Goal: Task Accomplishment & Management: Complete application form

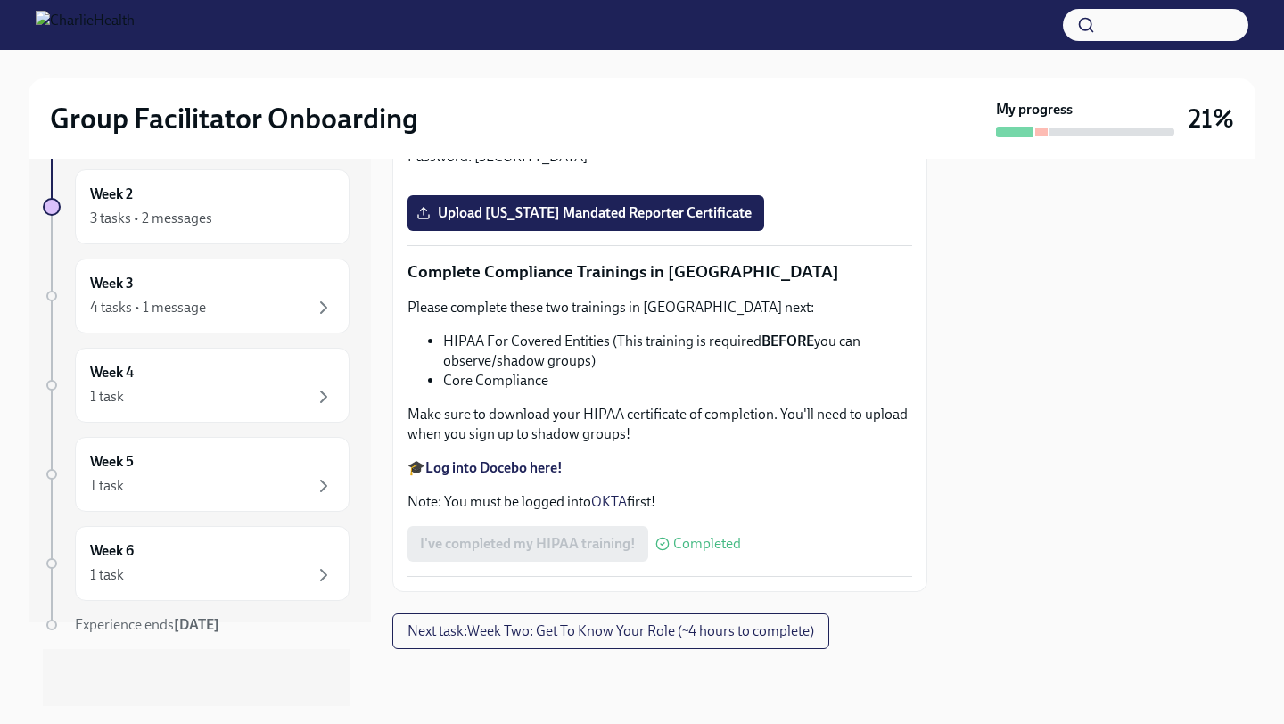
scroll to position [4215, 0]
click at [631, 222] on span "Upload [US_STATE] Mandated Reporter Certificate" at bounding box center [586, 213] width 332 height 18
click at [0, 0] on input "Upload [US_STATE] Mandated Reporter Certificate" at bounding box center [0, 0] width 0 height 0
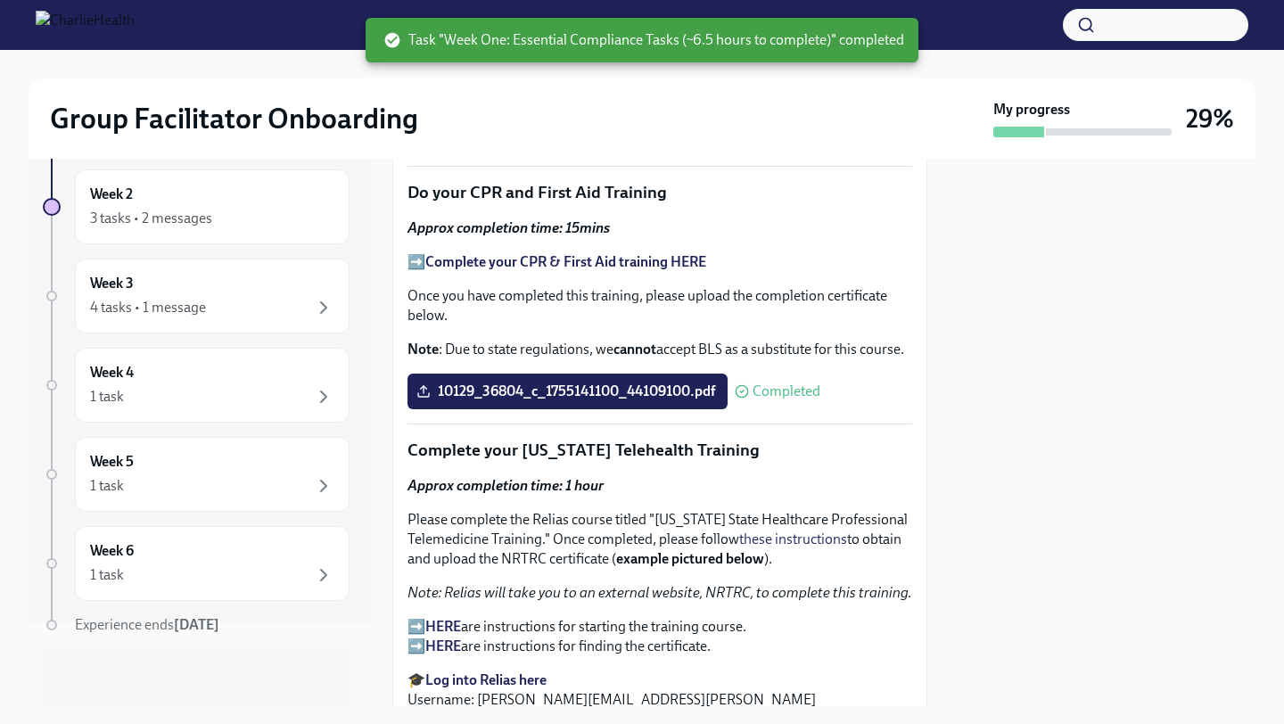
scroll to position [0, 0]
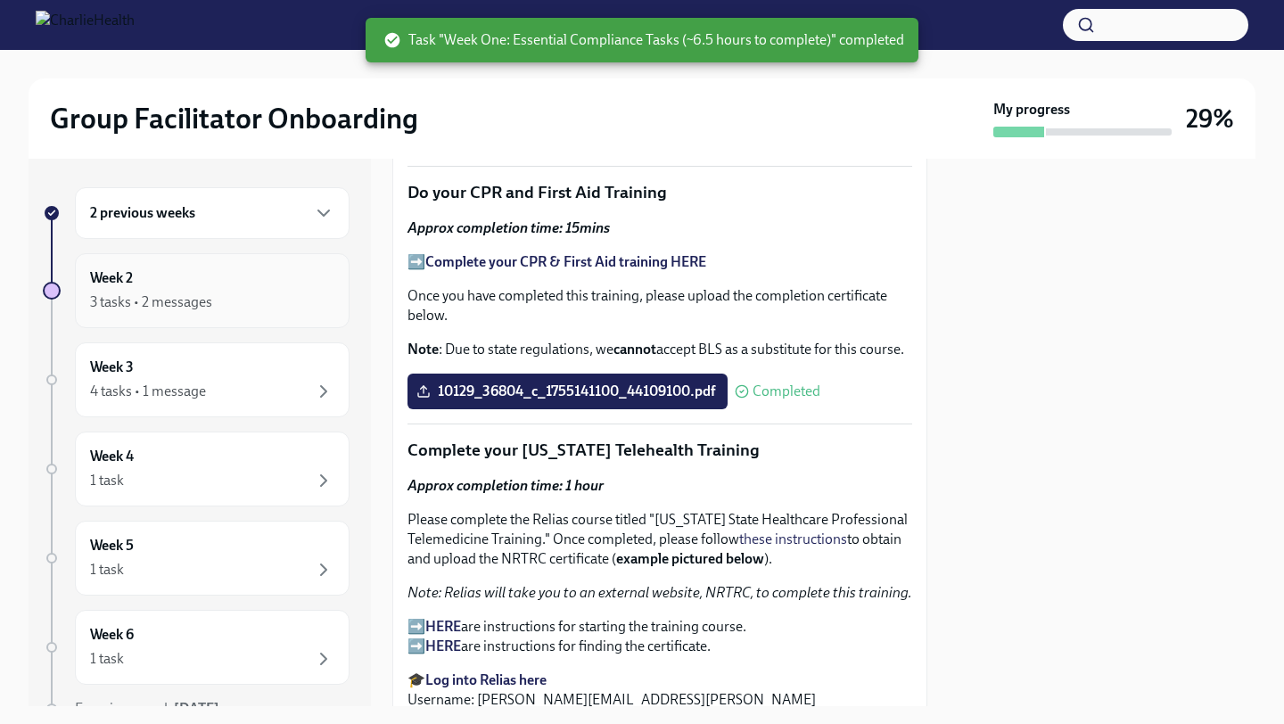
click at [194, 294] on div "3 tasks • 2 messages" at bounding box center [151, 303] width 122 height 20
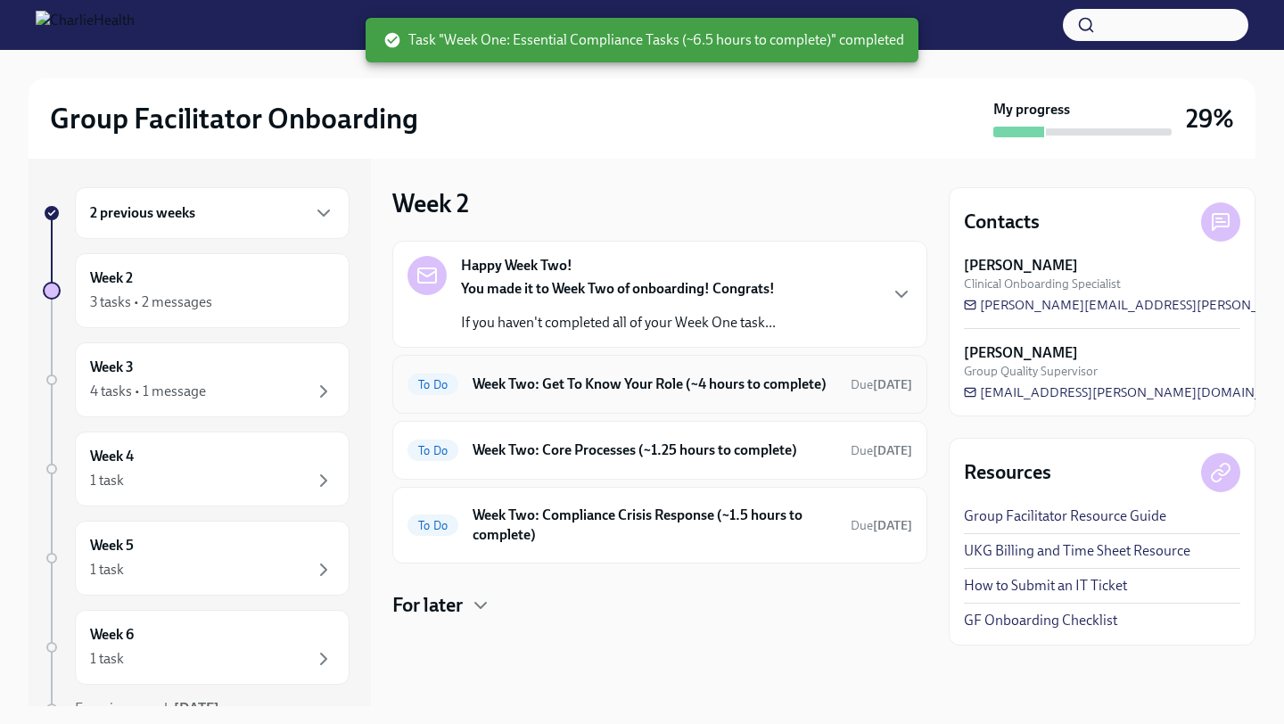
click at [631, 394] on h6 "Week Two: Get To Know Your Role (~4 hours to complete)" at bounding box center [655, 385] width 364 height 20
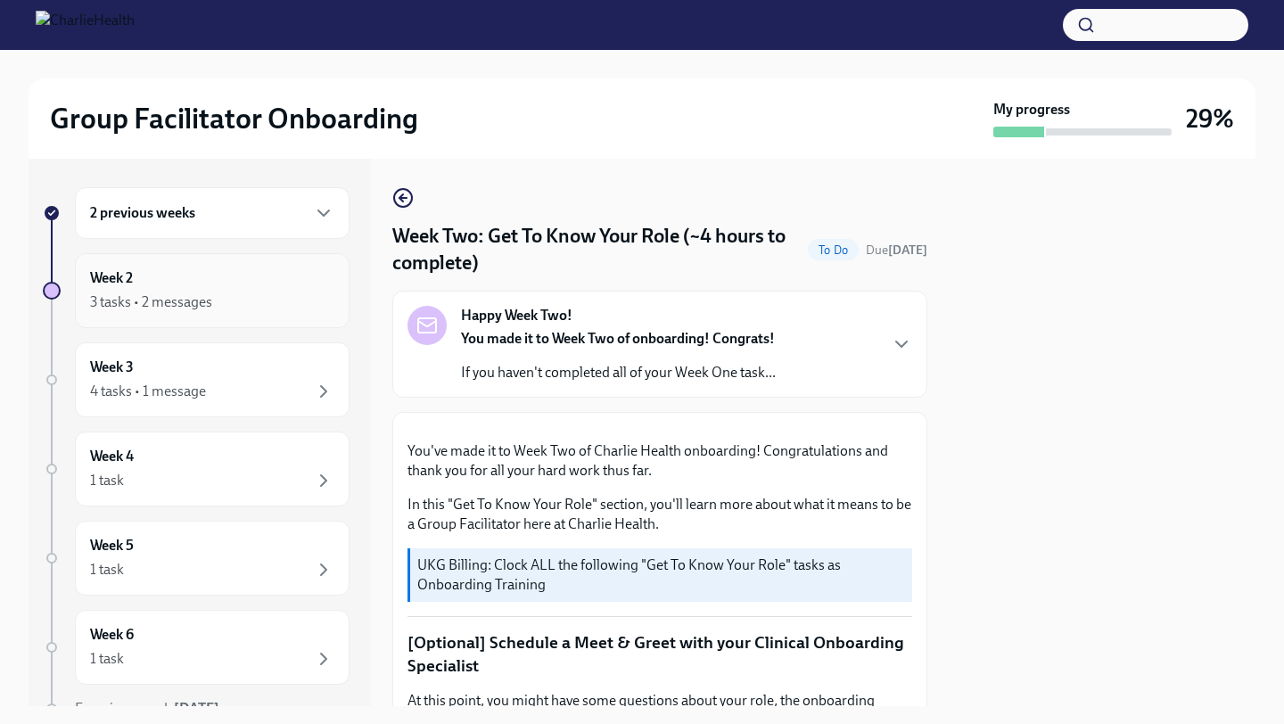
click at [276, 300] on div "3 tasks • 2 messages" at bounding box center [212, 302] width 244 height 21
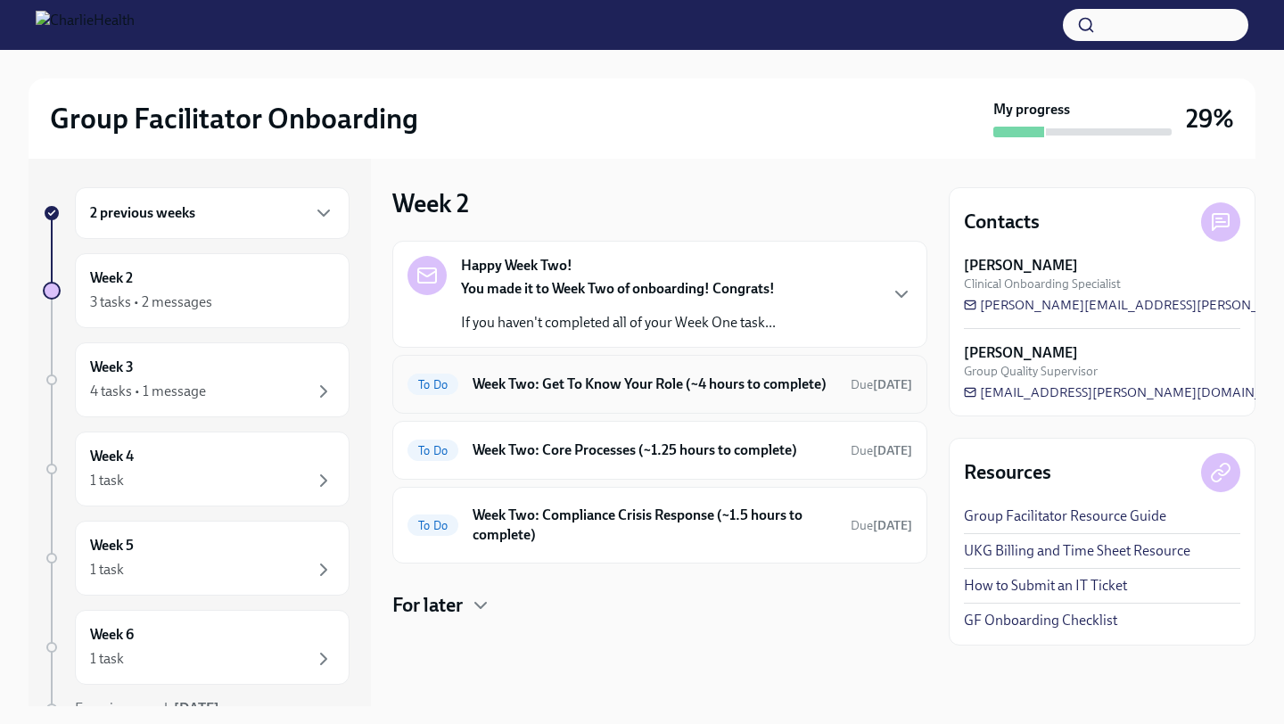
click at [663, 394] on h6 "Week Two: Get To Know Your Role (~4 hours to complete)" at bounding box center [655, 385] width 364 height 20
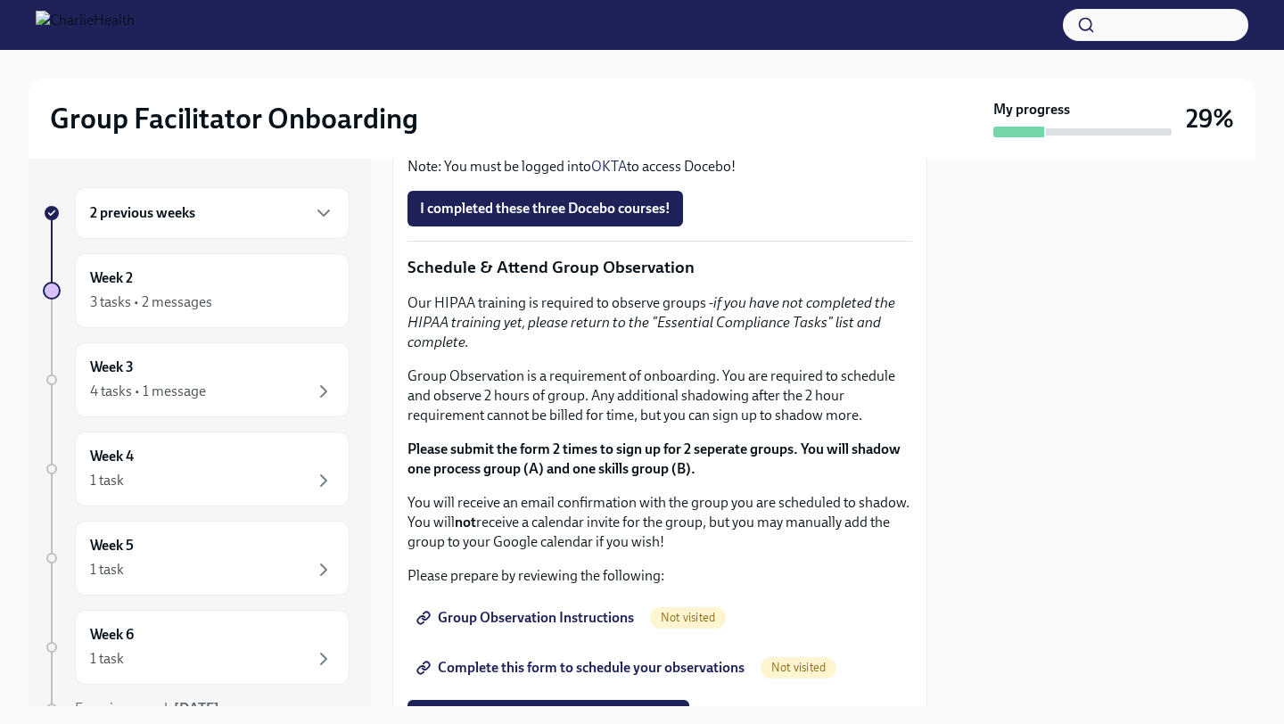
scroll to position [882, 0]
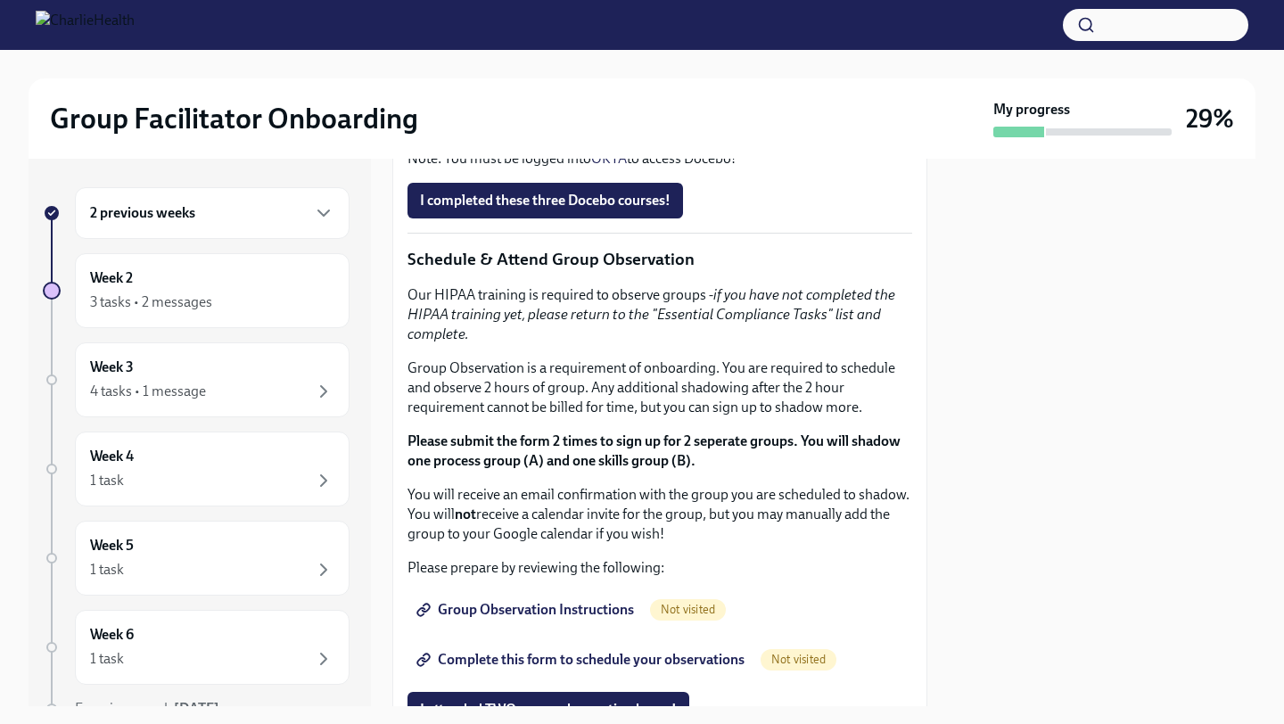
click at [591, 133] on strong "Click here to access your Docebo!" at bounding box center [527, 124] width 204 height 17
